Goal: Information Seeking & Learning: Learn about a topic

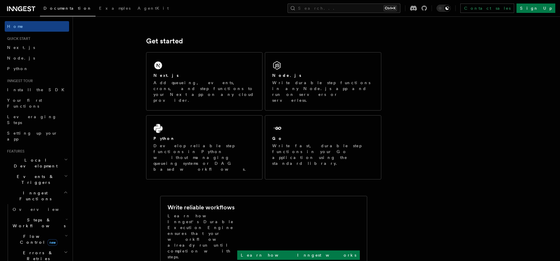
scroll to position [71, 0]
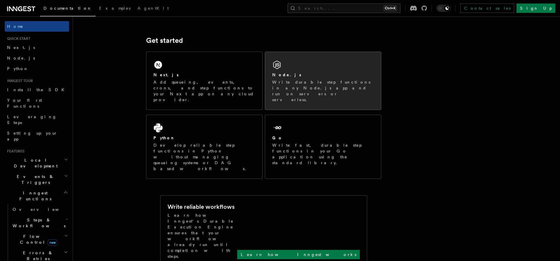
click at [290, 82] on p "Write durable step functions in any Node.js app and run on servers or serverles…" at bounding box center [323, 91] width 102 height 24
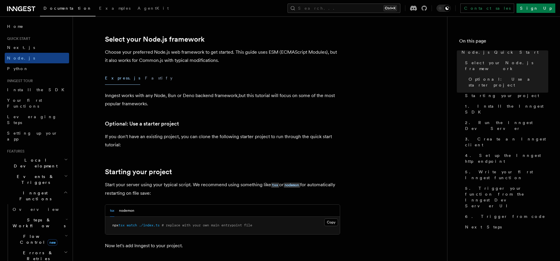
scroll to position [176, 0]
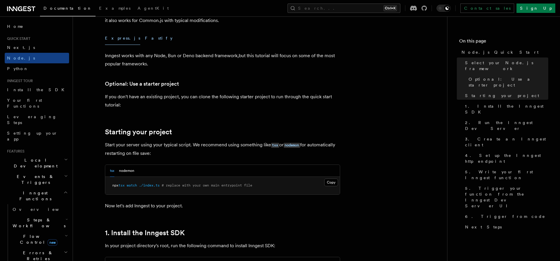
click at [145, 41] on button "Fastify" at bounding box center [159, 38] width 28 height 13
click at [113, 42] on button "Express.js" at bounding box center [122, 38] width 35 height 13
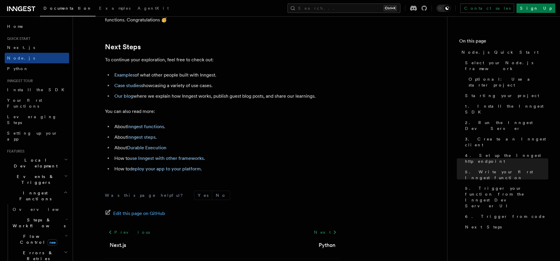
scroll to position [3667, 0]
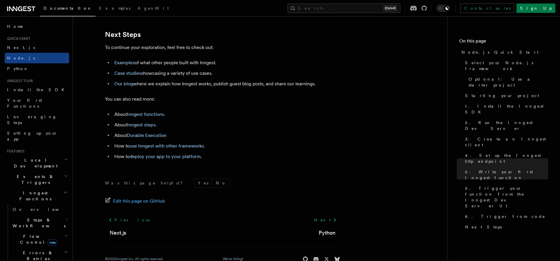
click at [64, 157] on icon "button" at bounding box center [66, 159] width 4 height 5
click at [57, 172] on h2 "Events & Triggers" at bounding box center [37, 180] width 64 height 16
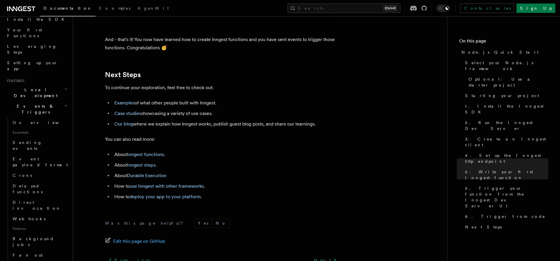
scroll to position [3628, 0]
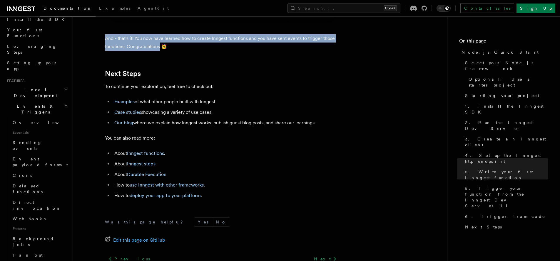
drag, startPoint x: 142, startPoint y: 65, endPoint x: 160, endPoint y: 64, distance: 17.9
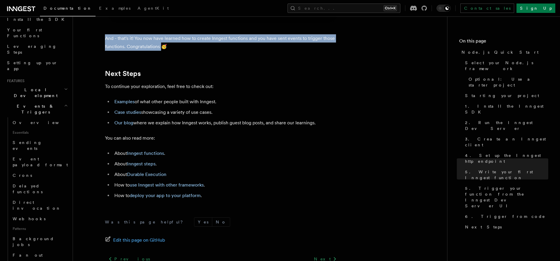
drag, startPoint x: 161, startPoint y: 63, endPoint x: 104, endPoint y: 55, distance: 57.3
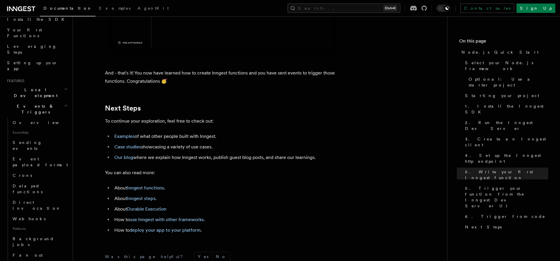
scroll to position [3592, 0]
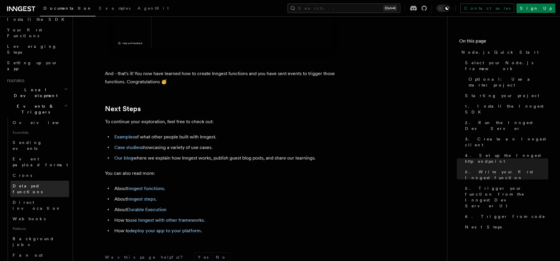
click at [30, 184] on span "Delayed functions" at bounding box center [28, 189] width 30 height 11
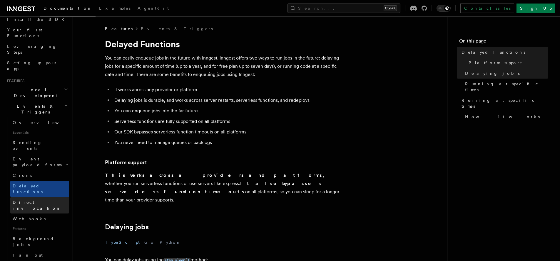
click at [38, 200] on span "Direct invocation" at bounding box center [37, 205] width 48 height 11
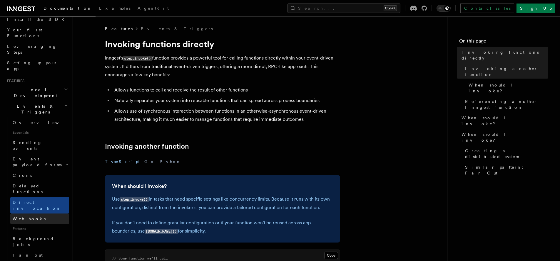
click at [27, 217] on span "Webhooks" at bounding box center [29, 219] width 33 height 5
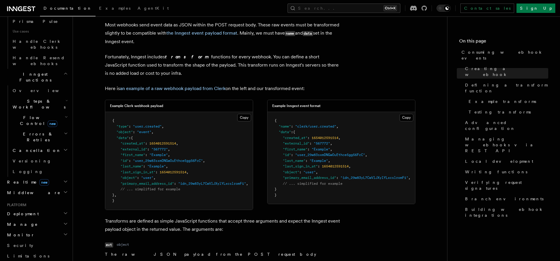
scroll to position [438, 0]
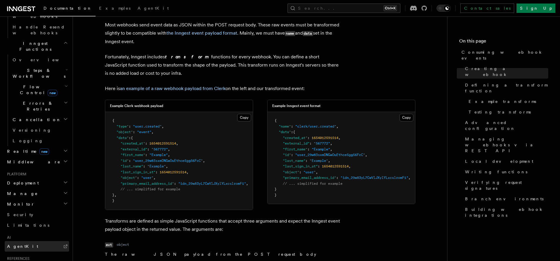
click at [9, 244] on span "AgentKit" at bounding box center [22, 246] width 31 height 5
